Goal: Find specific fact: Find specific fact

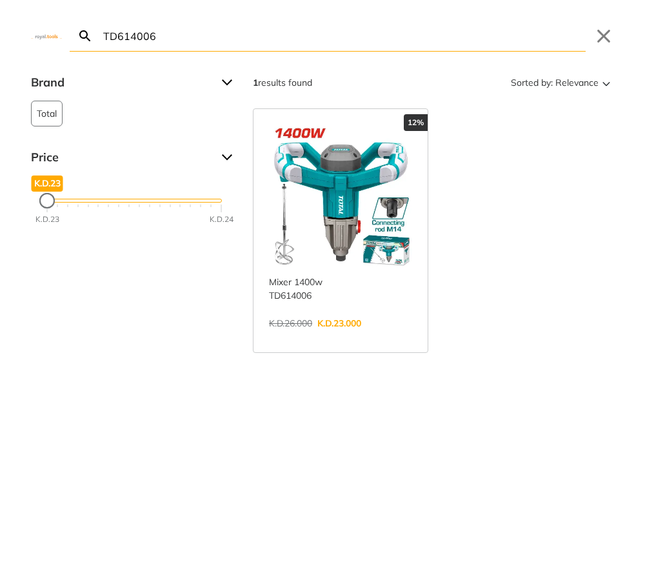
click at [254, 37] on input "TD614006" at bounding box center [343, 36] width 485 height 30
paste input "HKTHP2168"
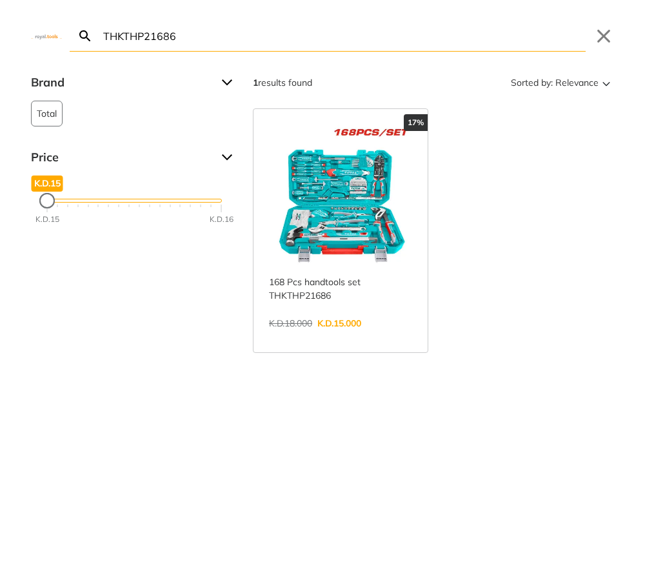
click at [211, 39] on input "THKTHP21686" at bounding box center [343, 36] width 485 height 30
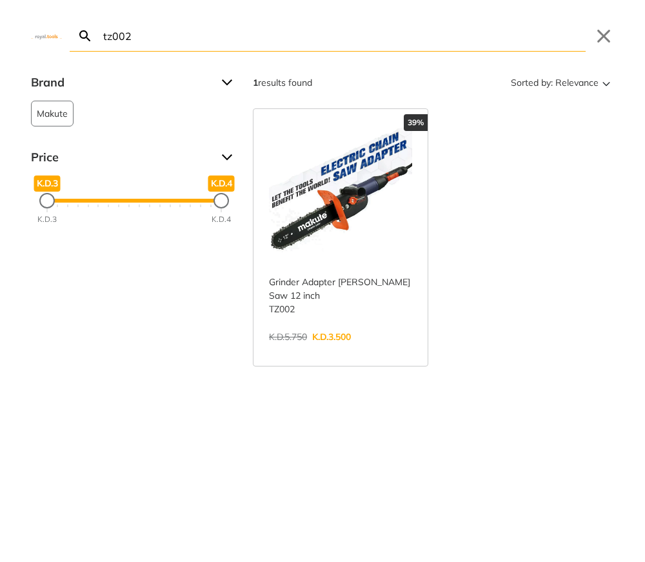
click at [181, 36] on input "tz002" at bounding box center [343, 36] width 485 height 30
paste input "TGT11236"
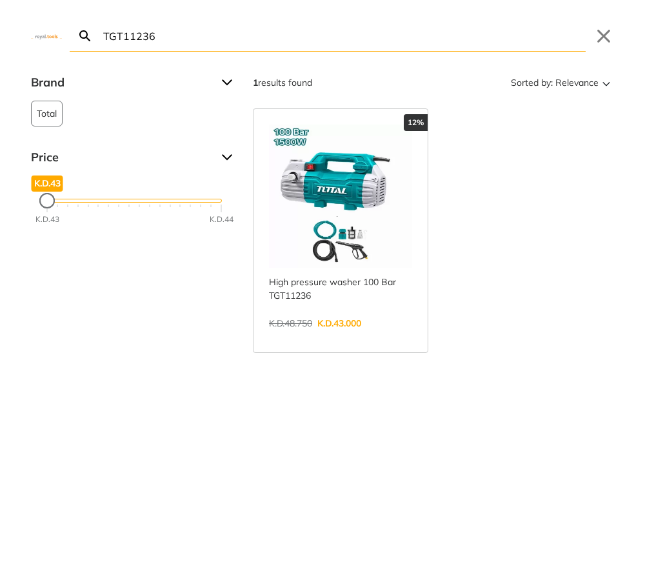
click at [262, 39] on input "TGT11236" at bounding box center [343, 36] width 485 height 30
paste input "MS 53993"
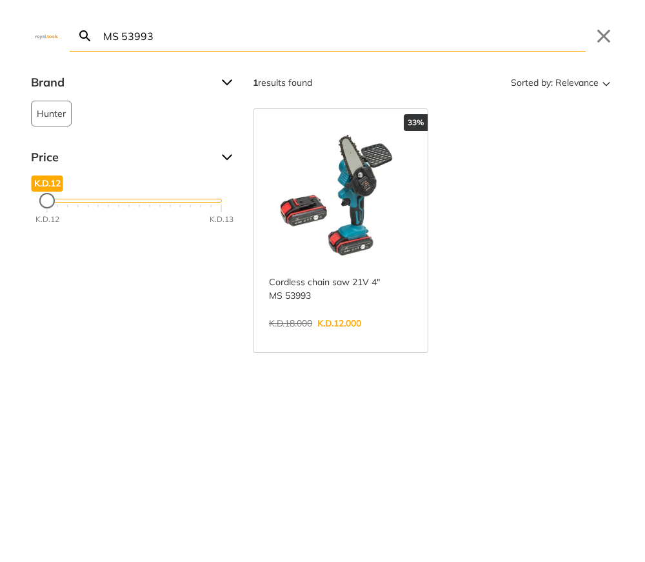
type input "MS 53993"
